Goal: Task Accomplishment & Management: Use online tool/utility

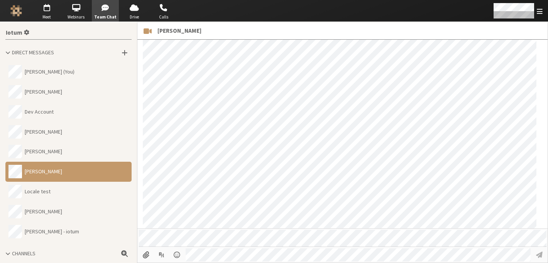
scroll to position [167, 0]
click at [47, 17] on span "Meet" at bounding box center [46, 17] width 27 height 7
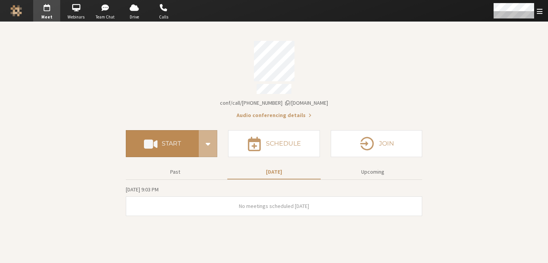
click at [170, 136] on button "Start" at bounding box center [162, 143] width 73 height 27
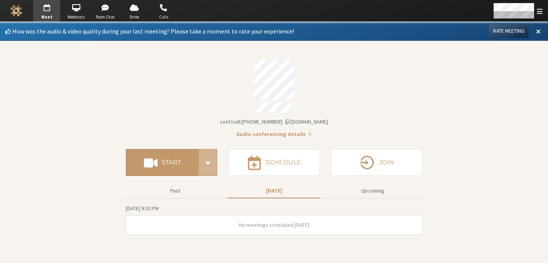
click at [170, 16] on span "Calls" at bounding box center [163, 17] width 27 height 7
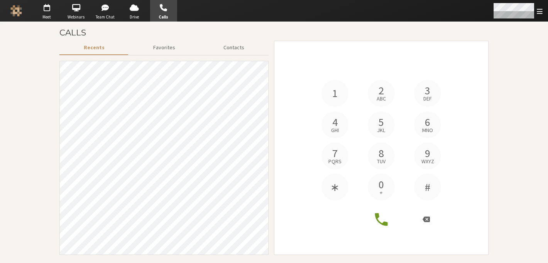
click at [536, 15] on div "Open menu" at bounding box center [517, 11] width 61 height 22
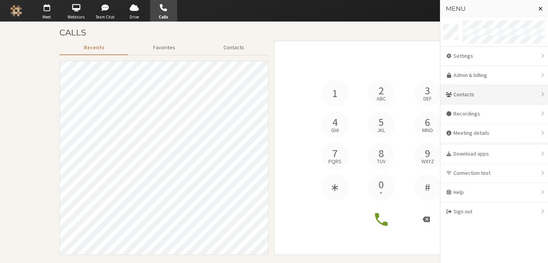
click at [499, 93] on div "Contacts" at bounding box center [494, 94] width 108 height 19
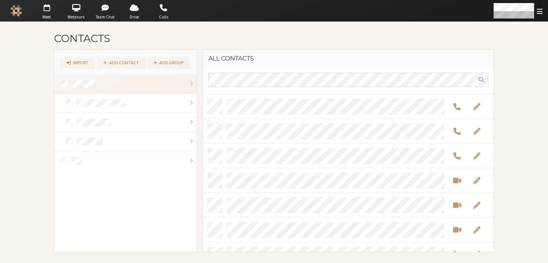
scroll to position [24, 0]
click at [50, 16] on span "Meet" at bounding box center [46, 17] width 27 height 7
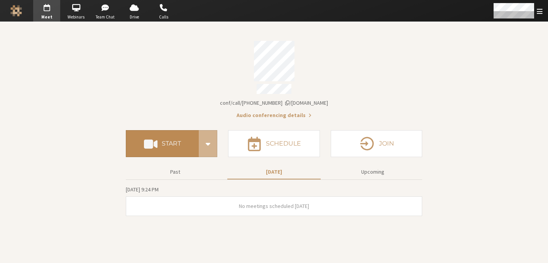
click at [167, 144] on button "Start" at bounding box center [162, 143] width 73 height 27
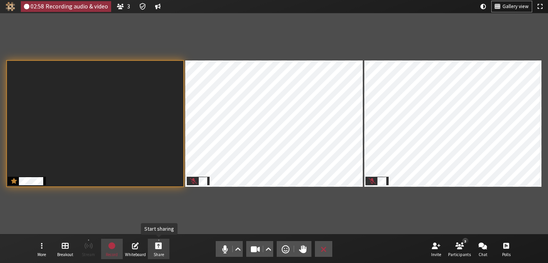
click at [159, 251] on button "Share" at bounding box center [159, 249] width 22 height 21
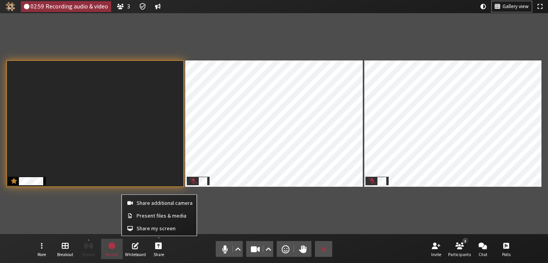
click at [250, 213] on div "Participants" at bounding box center [273, 124] width 537 height 211
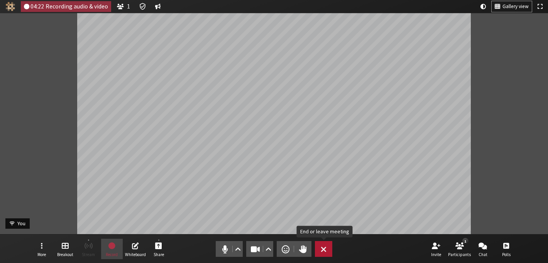
click at [324, 252] on span "End or leave meeting" at bounding box center [323, 249] width 6 height 11
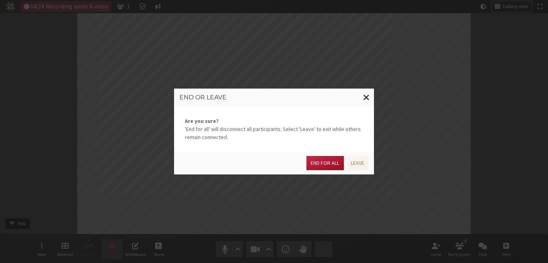
click at [324, 162] on button "End for all" at bounding box center [324, 163] width 37 height 14
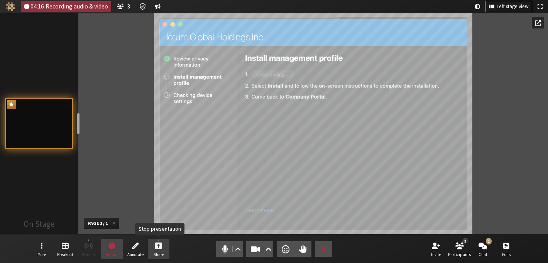
click at [165, 246] on button "Share" at bounding box center [159, 249] width 22 height 21
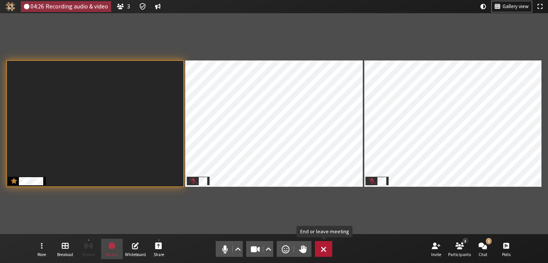
click at [325, 247] on span "End or leave meeting" at bounding box center [323, 249] width 6 height 11
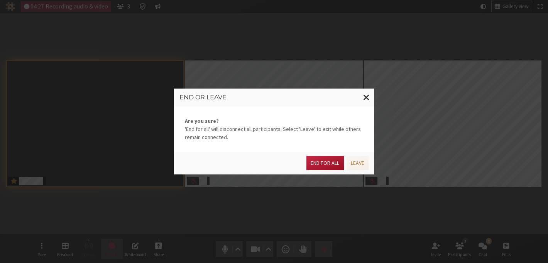
click at [322, 161] on button "End for all" at bounding box center [324, 163] width 37 height 14
